Goal: Information Seeking & Learning: Check status

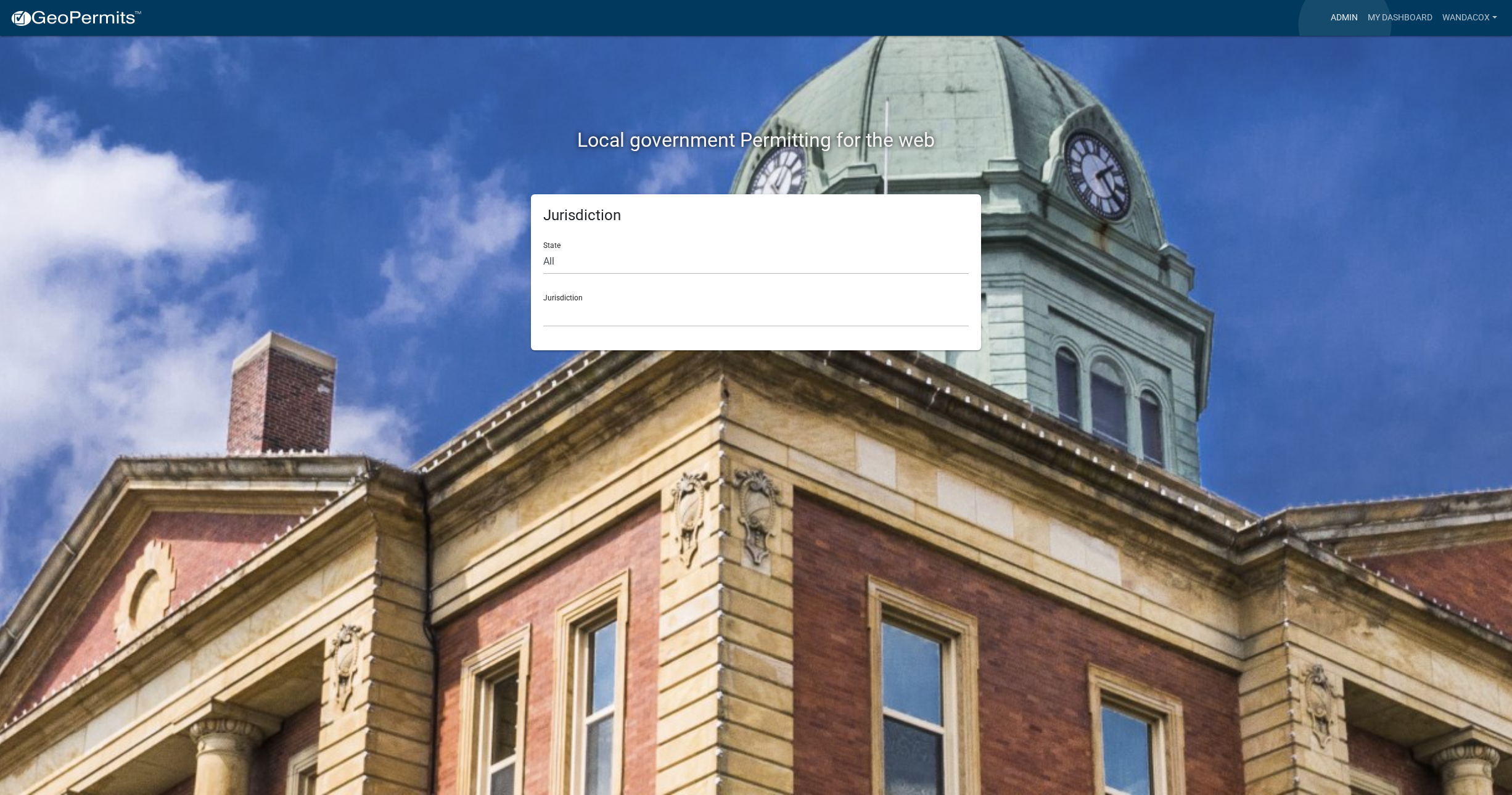
click at [1345, 24] on link "Admin" at bounding box center [1344, 18] width 37 height 23
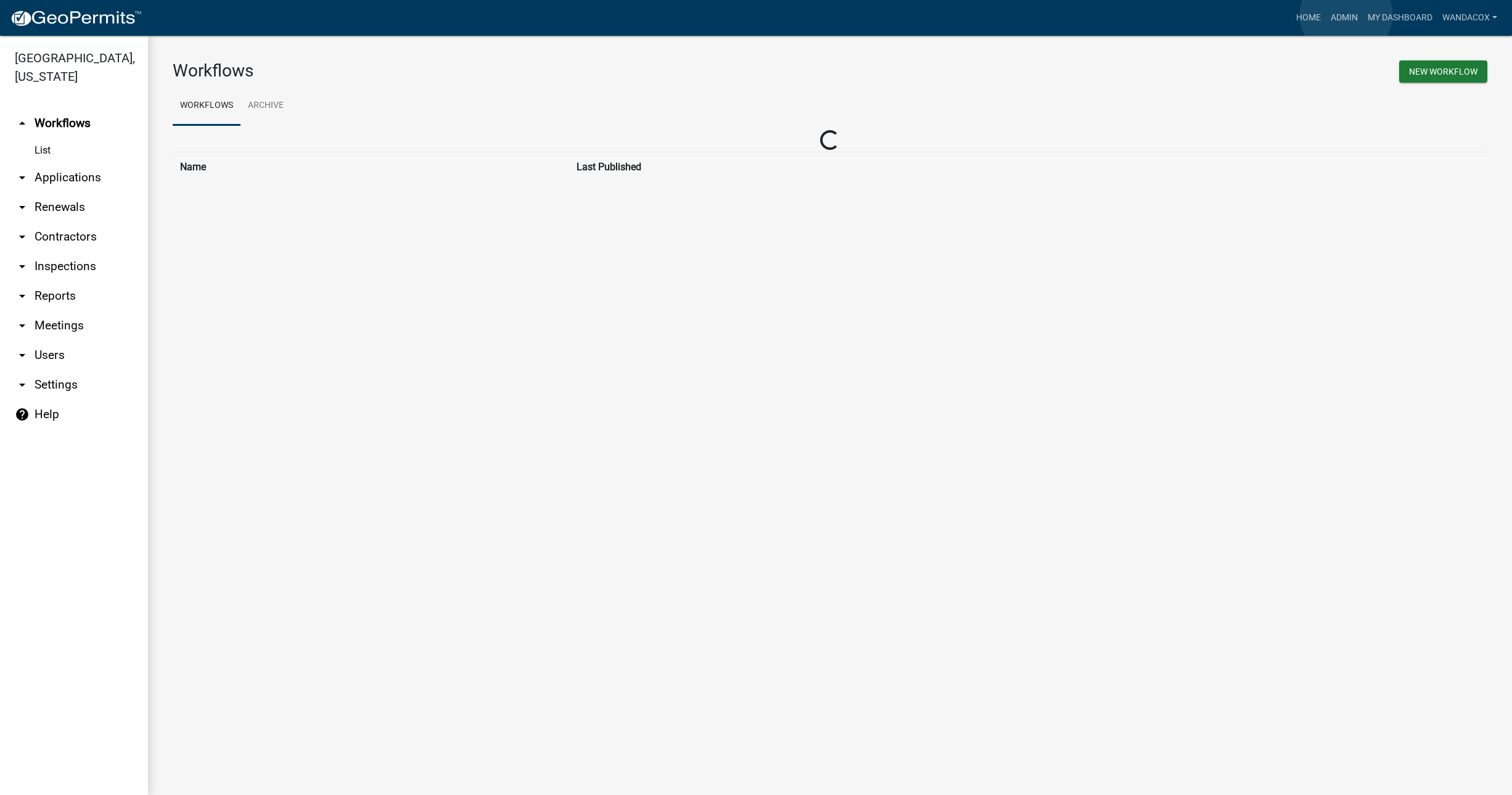
click at [1346, 15] on link "Admin" at bounding box center [1344, 18] width 37 height 23
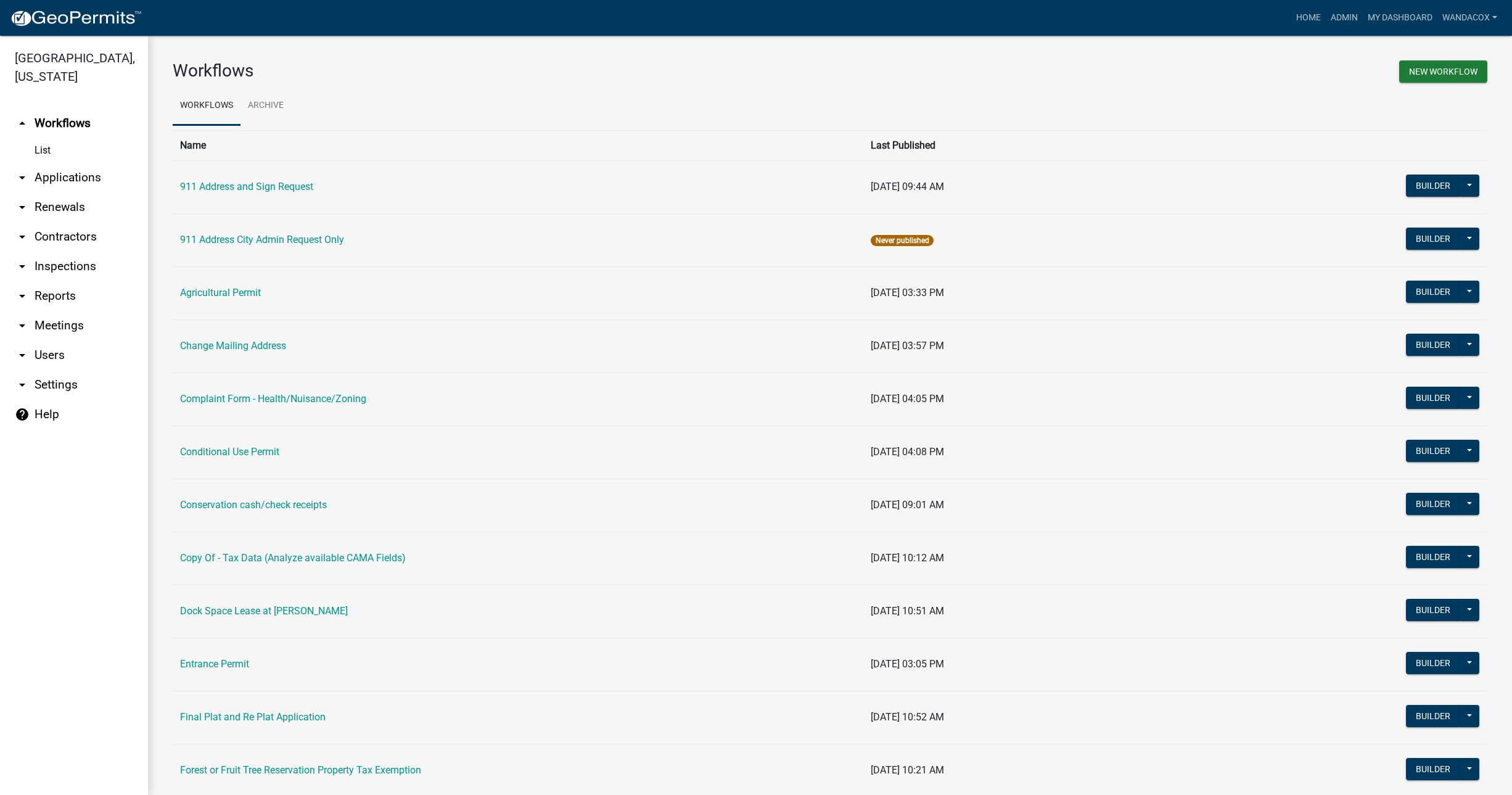
click at [61, 163] on link "arrow_drop_down Applications" at bounding box center [73, 177] width 148 height 29
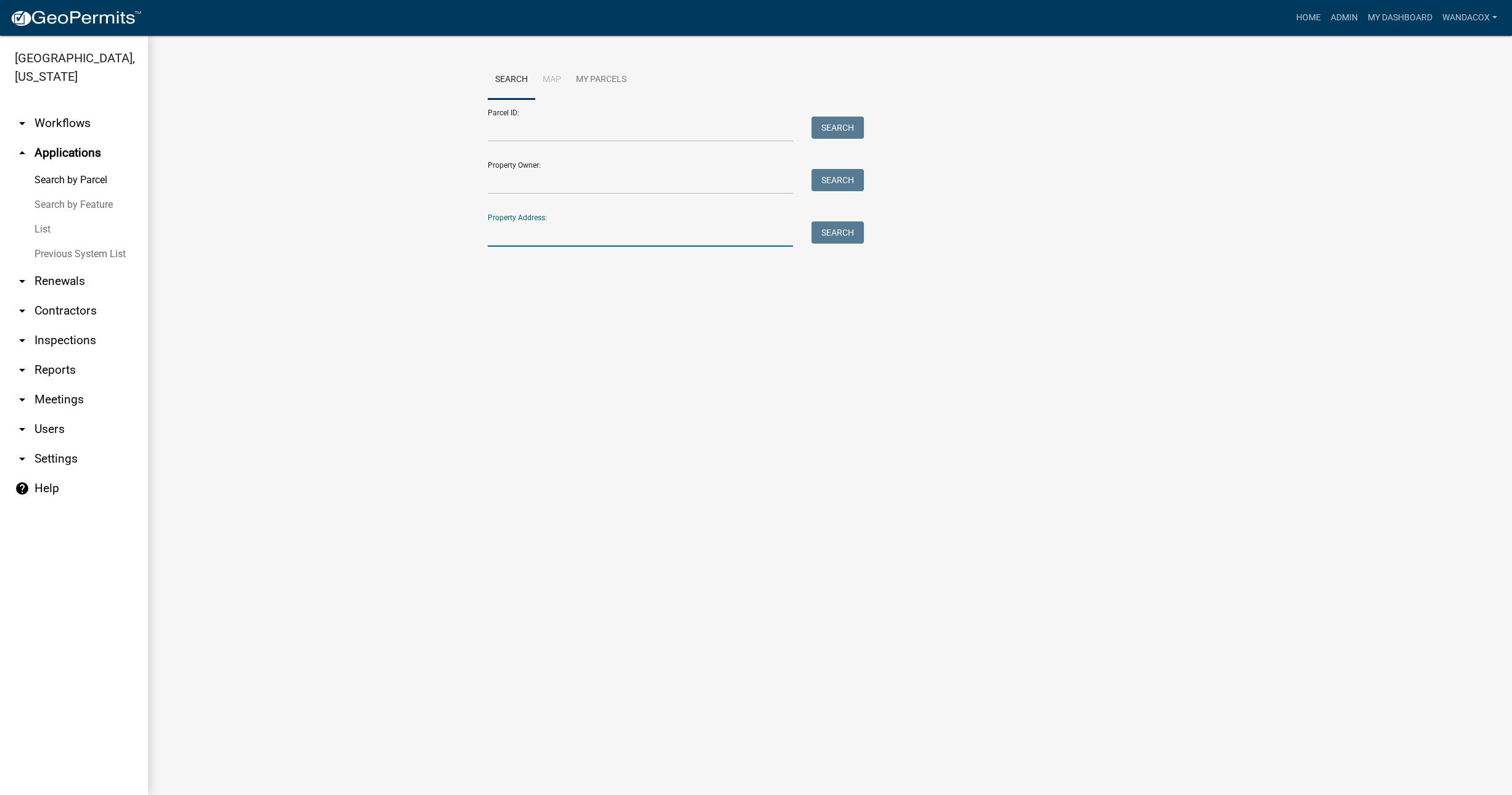
click at [585, 235] on input "Property Address:" at bounding box center [640, 234] width 305 height 25
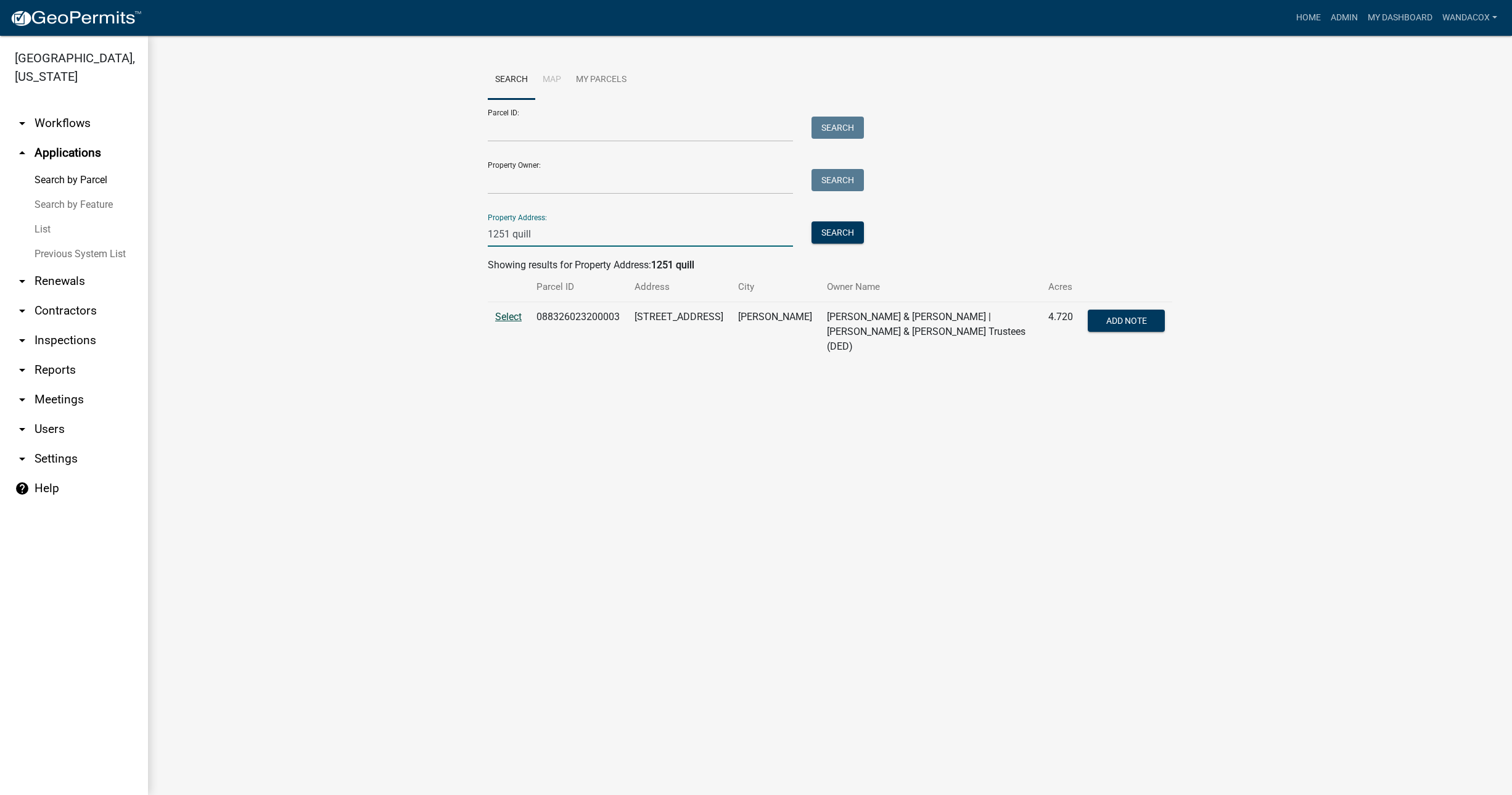
type input "1251 quill"
click at [511, 313] on span "Select" at bounding box center [508, 316] width 26 height 12
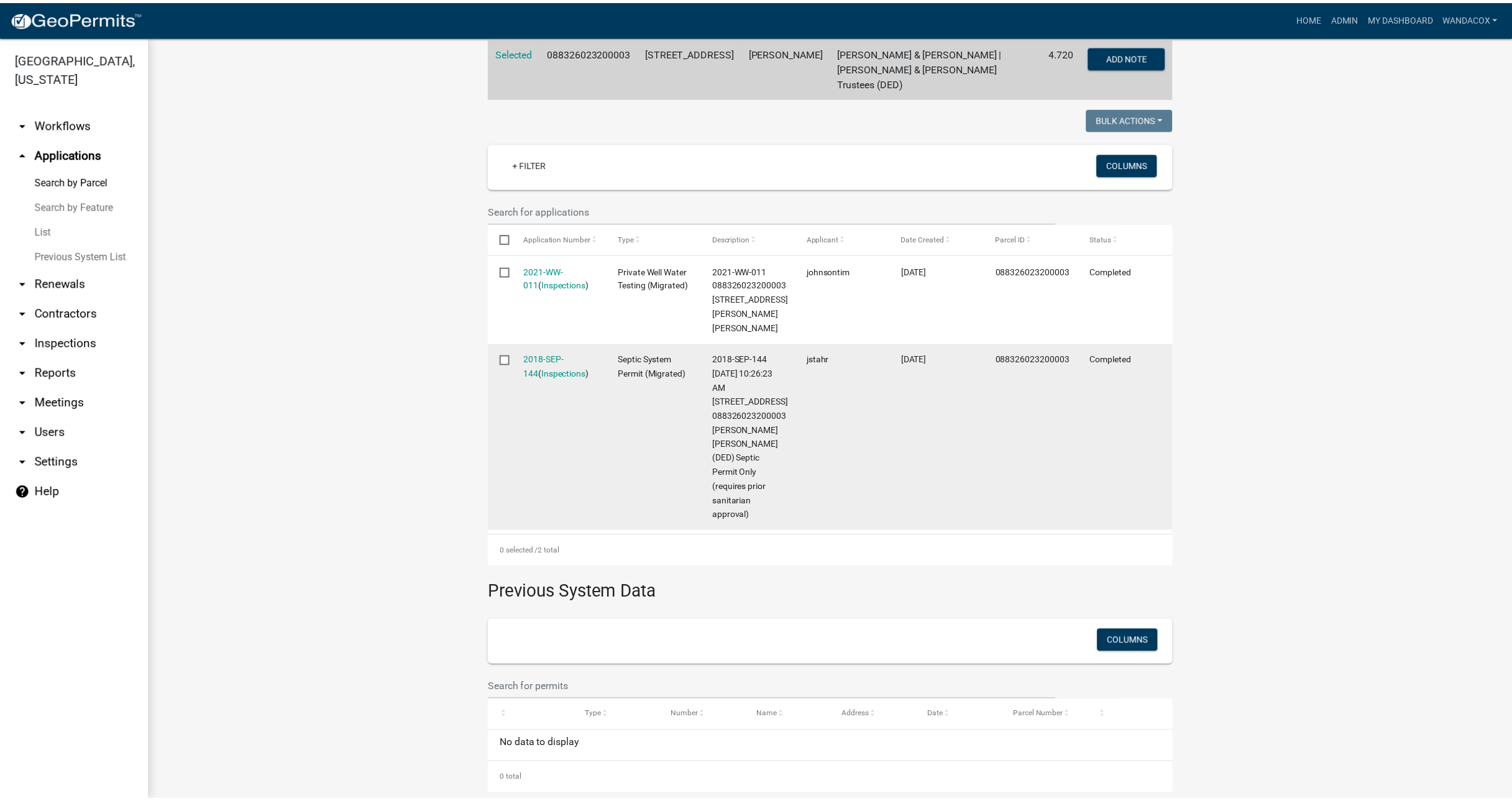
scroll to position [284, 0]
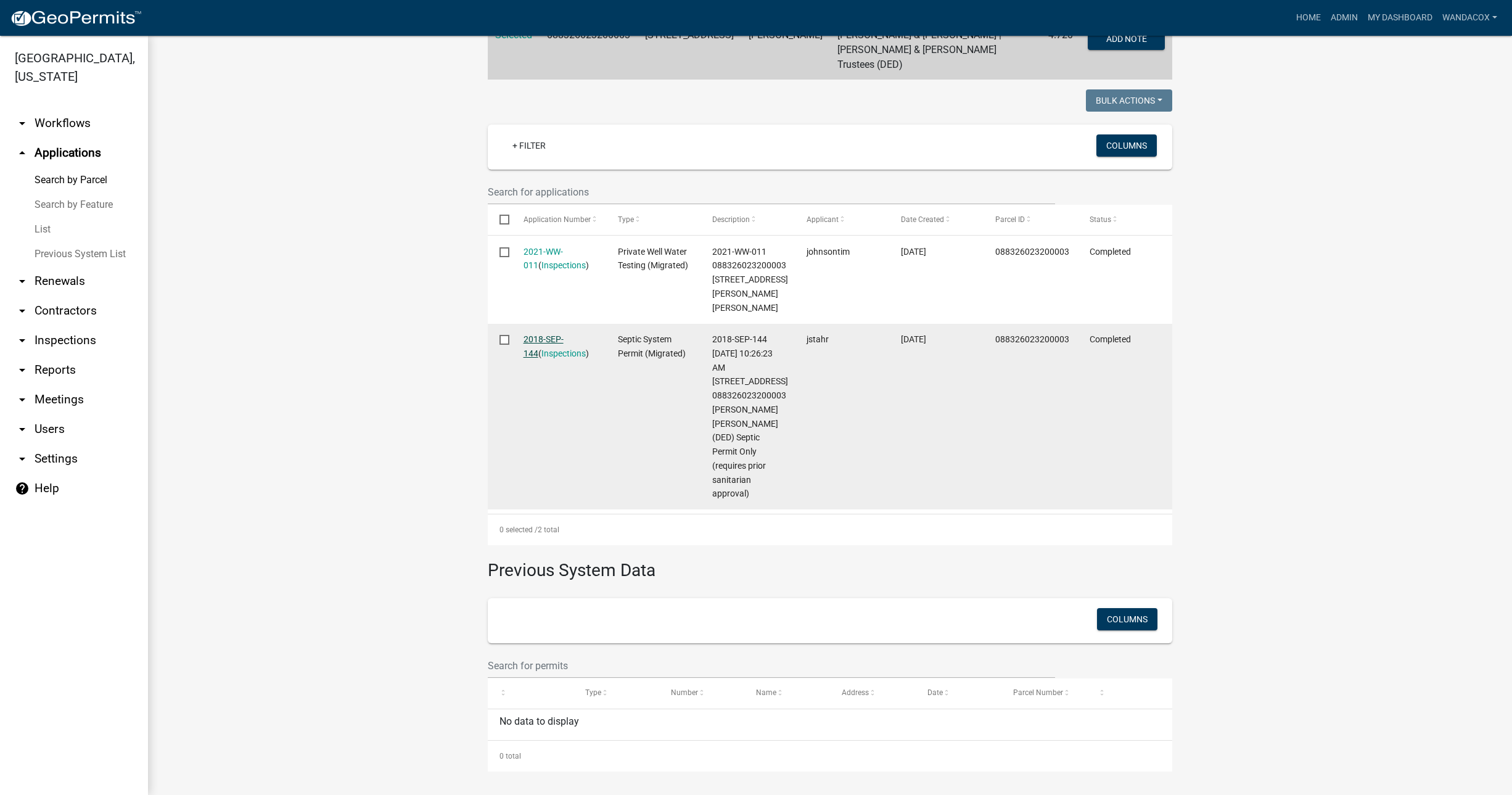
click at [530, 341] on link "2018-SEP-144" at bounding box center [543, 346] width 40 height 24
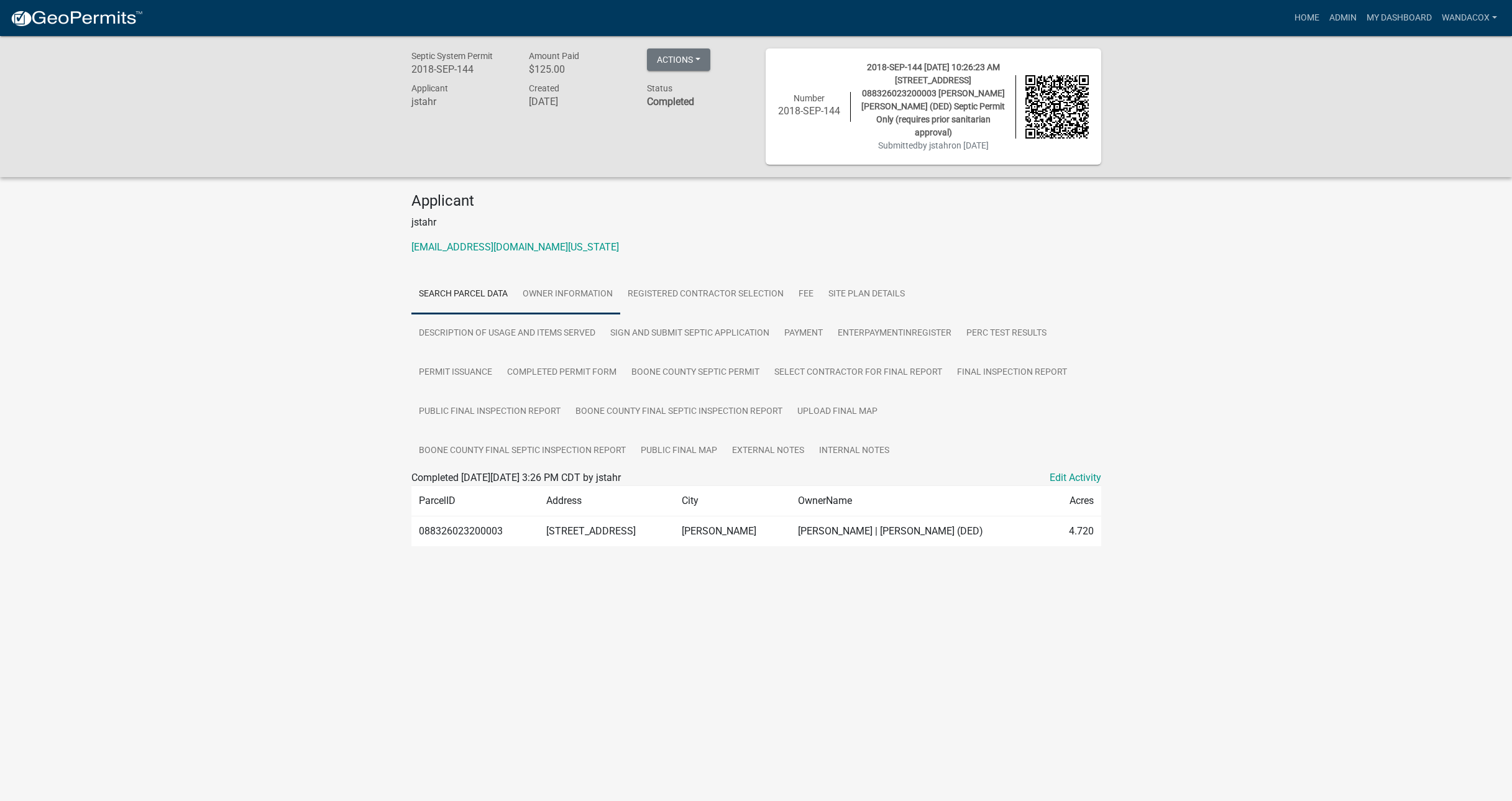
click at [556, 290] on link "Owner Information" at bounding box center [567, 294] width 105 height 39
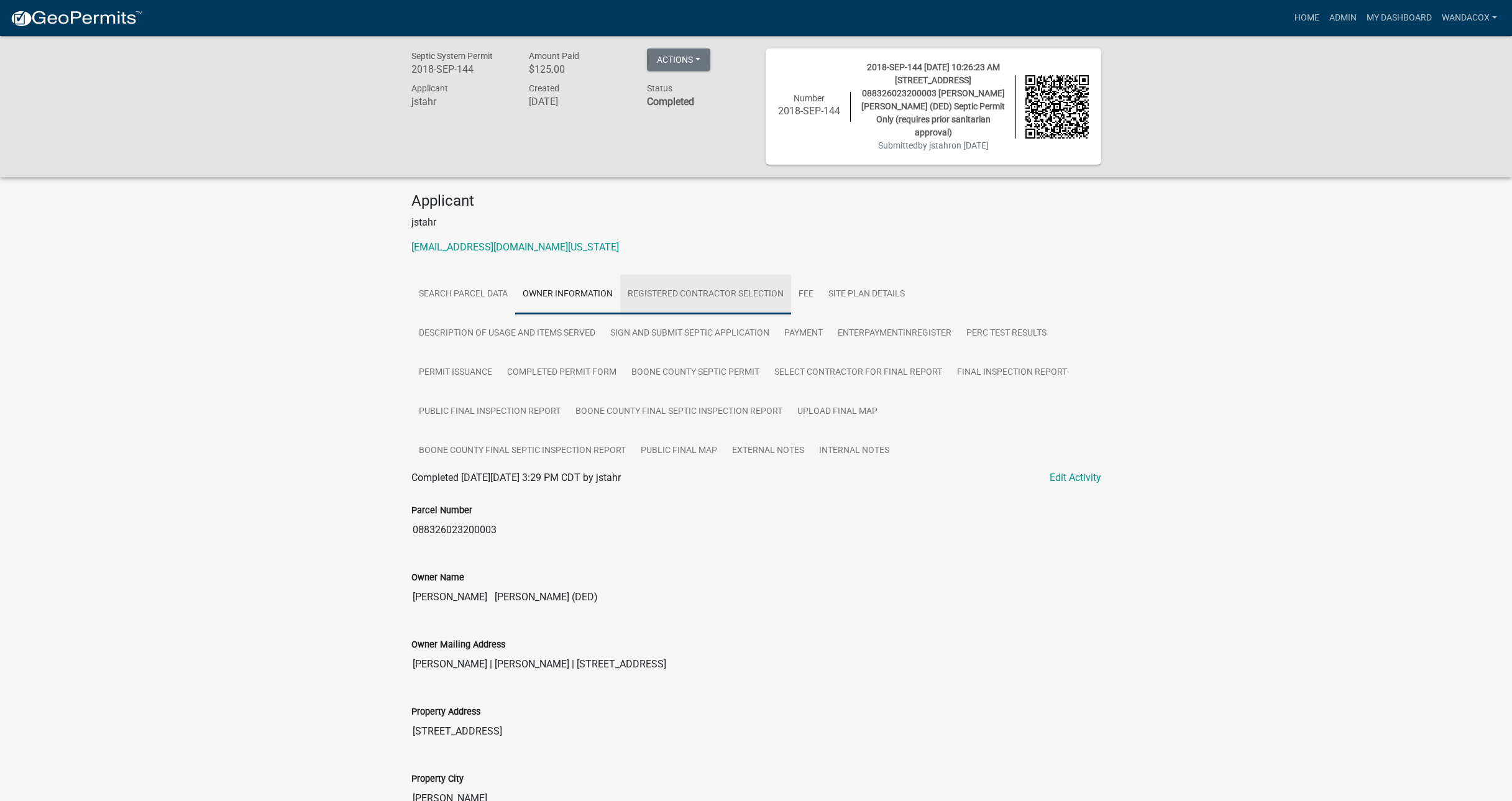
click at [701, 291] on link "Registered Contractor Selection" at bounding box center [705, 294] width 171 height 39
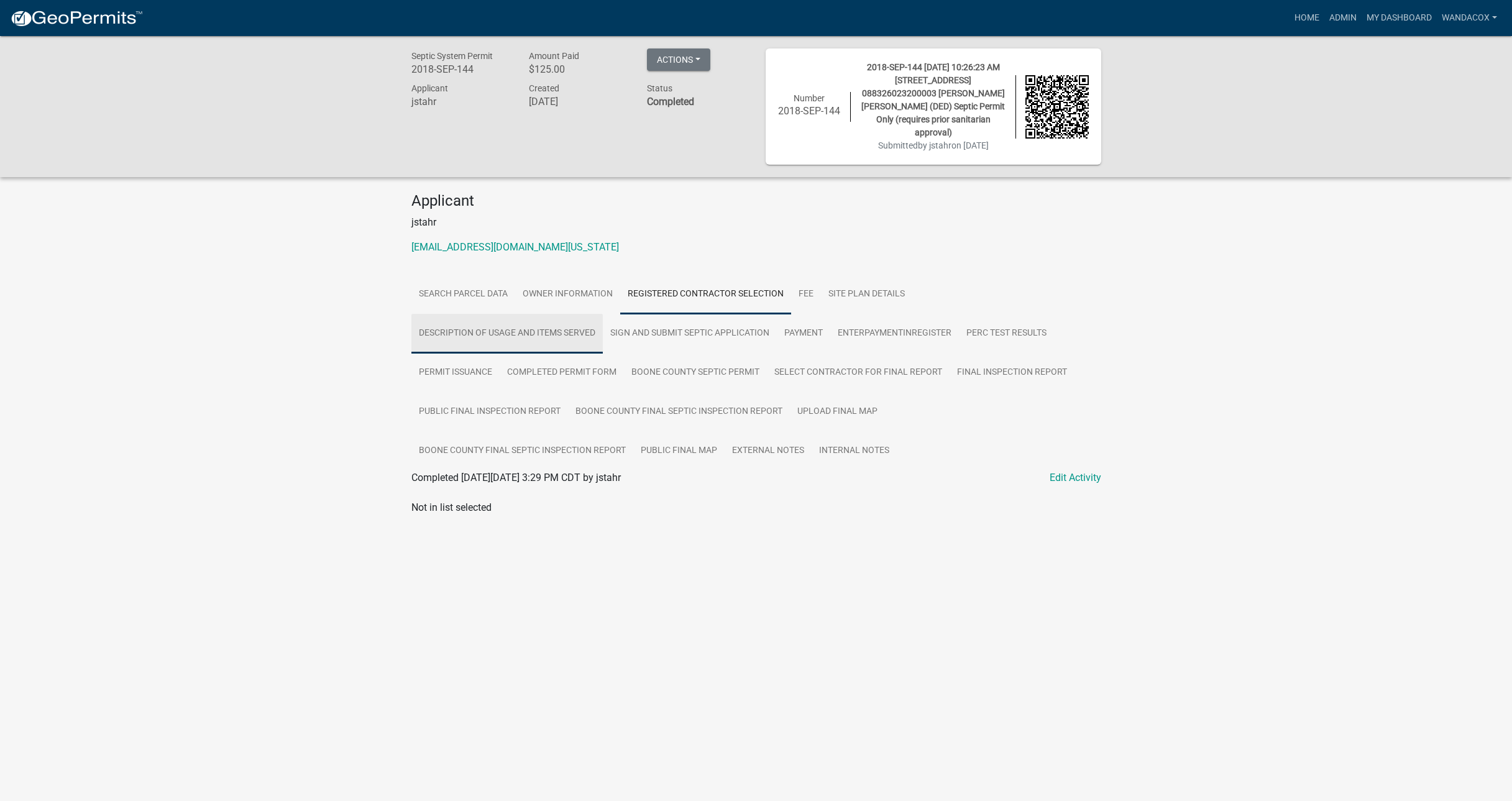
click at [548, 333] on link "Description of usage and Items Served" at bounding box center [507, 333] width 191 height 39
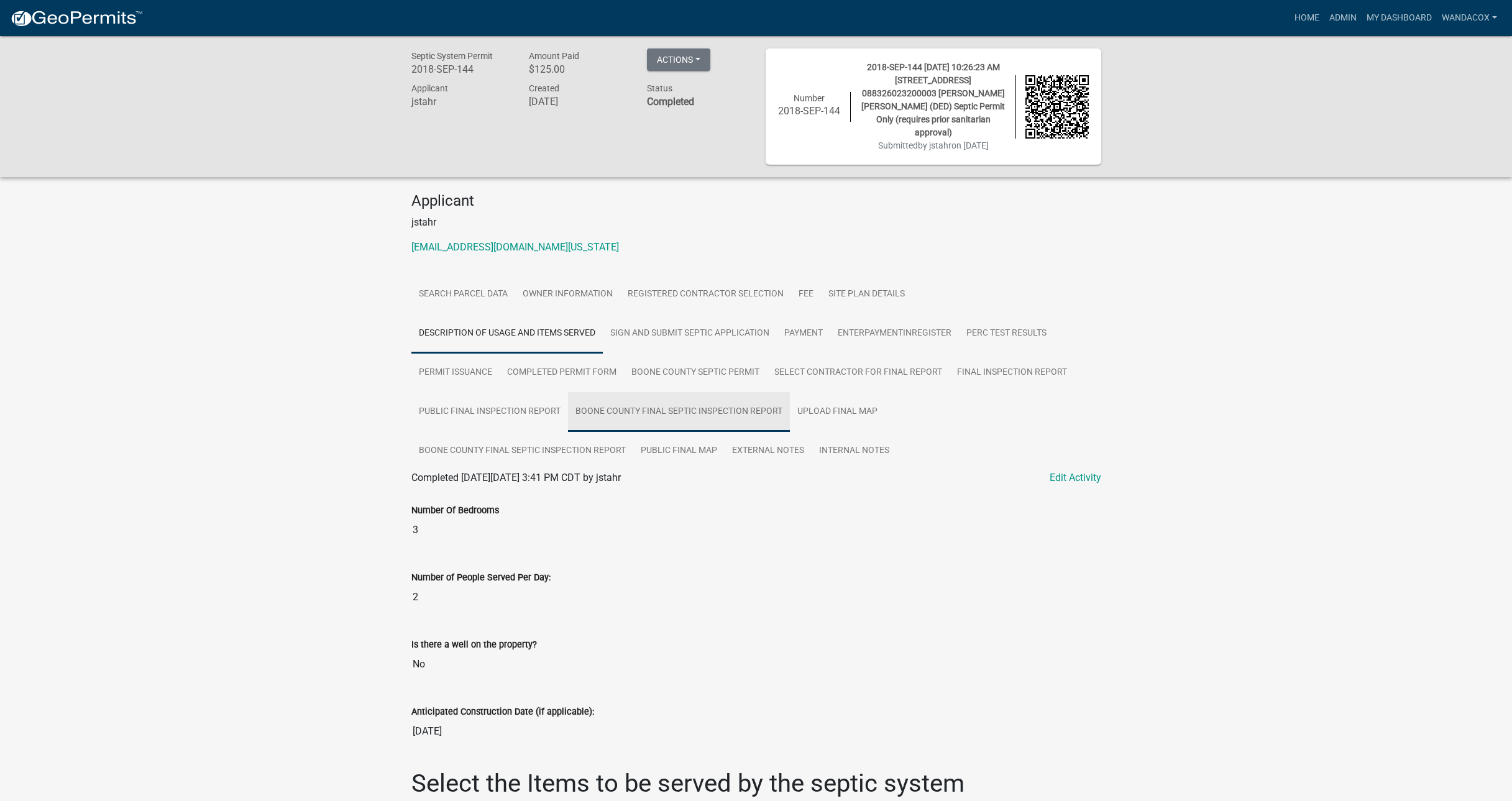
click at [641, 409] on link "Boone County Final Septic Inspection Report" at bounding box center [679, 411] width 222 height 39
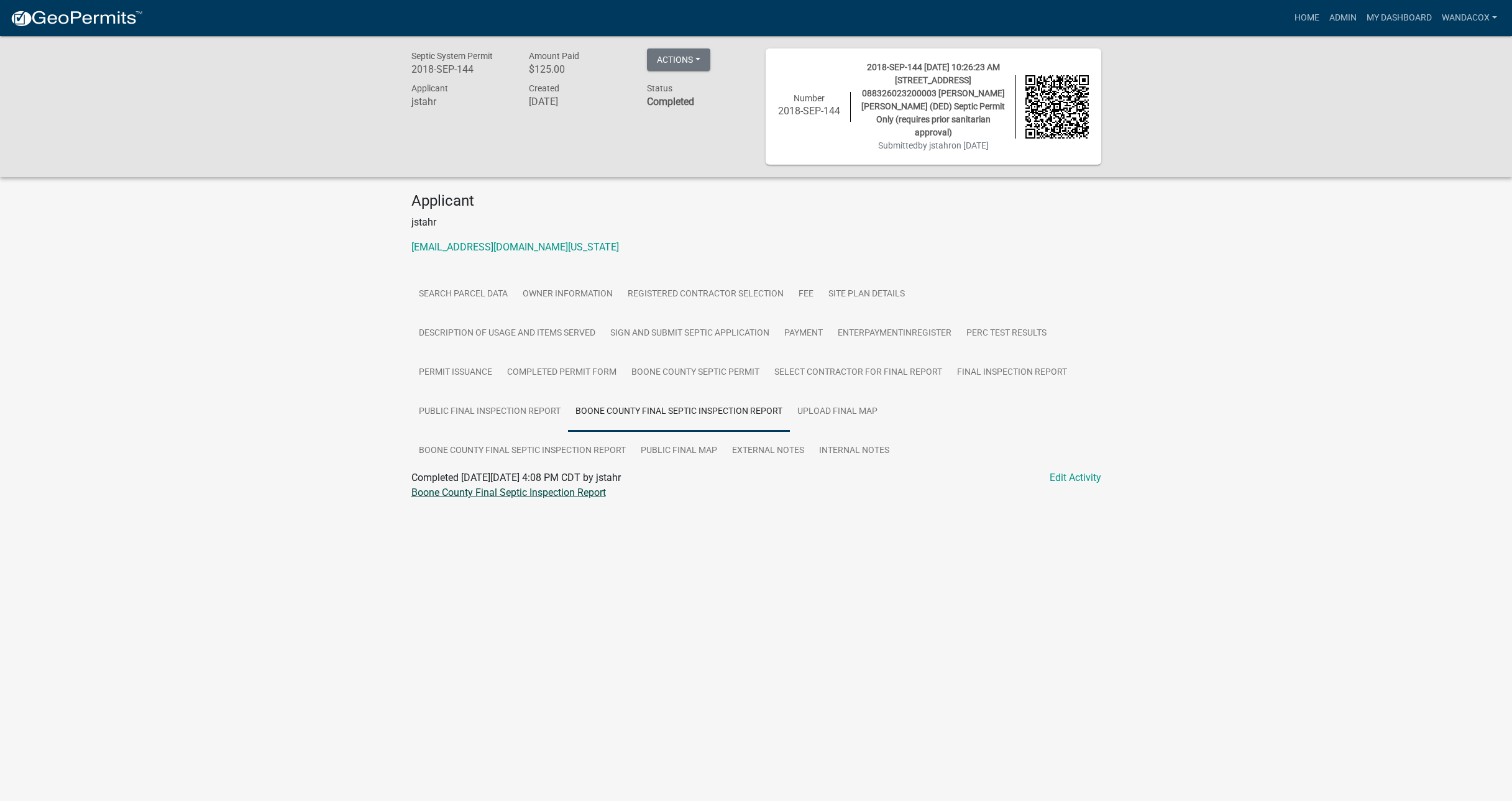
click at [531, 496] on link "Boone County Final Septic Inspection Report" at bounding box center [508, 492] width 194 height 12
click at [854, 412] on link "Upload final map" at bounding box center [837, 411] width 95 height 39
click at [463, 517] on link "[STREET_ADDRESS]" at bounding box center [756, 520] width 689 height 30
